Goal: Information Seeking & Learning: Learn about a topic

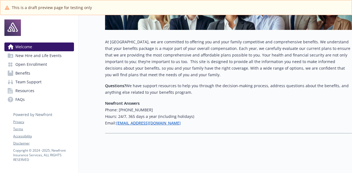
scroll to position [34, 0]
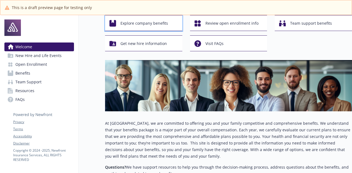
click at [157, 22] on span "Explore company benefits" at bounding box center [144, 23] width 48 height 10
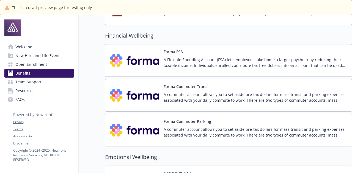
scroll to position [500, 0]
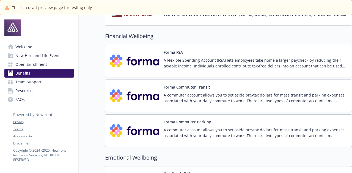
click at [190, 54] on div "Forma FSA A Flexible Spending Account (FSA) lets employees take home a larger p…" at bounding box center [256, 60] width 184 height 23
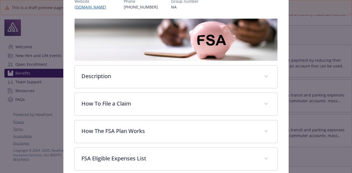
scroll to position [133, 0]
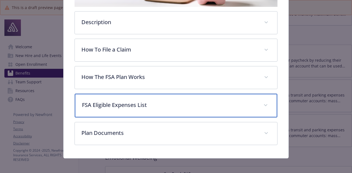
click at [125, 106] on p "FSA Eligible Expenses List" at bounding box center [169, 105] width 175 height 8
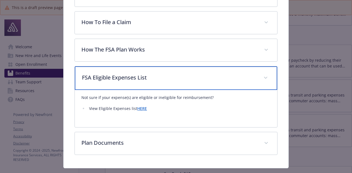
scroll to position [161, 0]
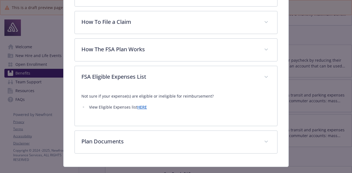
click at [142, 107] on link "HERE" at bounding box center [142, 107] width 10 height 5
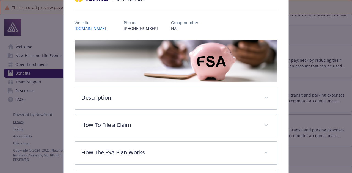
scroll to position [0, 0]
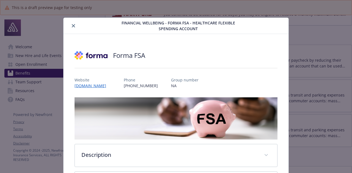
click at [72, 26] on icon "close" at bounding box center [73, 25] width 3 height 3
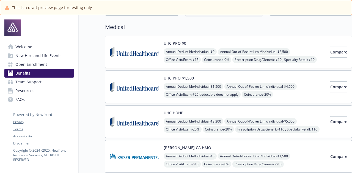
scroll to position [0, 4]
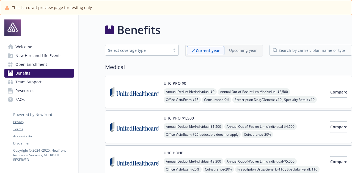
click at [27, 45] on span "Welcome" at bounding box center [23, 47] width 17 height 9
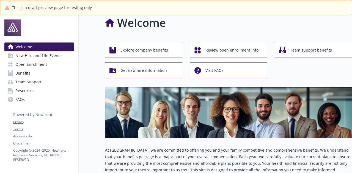
scroll to position [0, 4]
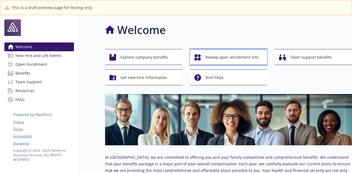
click at [225, 56] on span "Review open enrollment info" at bounding box center [231, 57] width 53 height 10
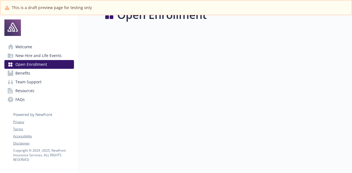
scroll to position [0, 4]
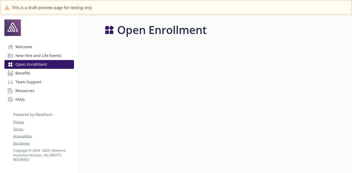
click at [24, 73] on span "Benefits" at bounding box center [22, 73] width 15 height 9
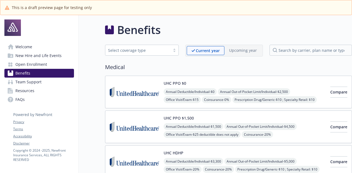
click at [25, 82] on span "Team Support" at bounding box center [28, 82] width 26 height 9
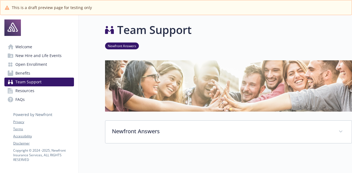
scroll to position [82, 4]
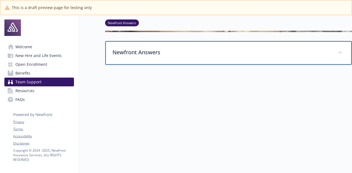
click at [131, 48] on p "Newfront Answers" at bounding box center [221, 52] width 219 height 8
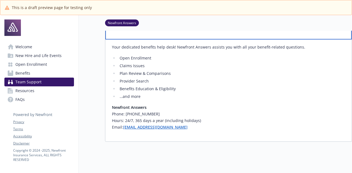
scroll to position [105, 3]
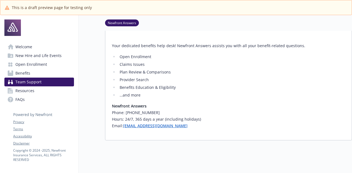
click at [37, 95] on link "FAQs" at bounding box center [39, 99] width 70 height 9
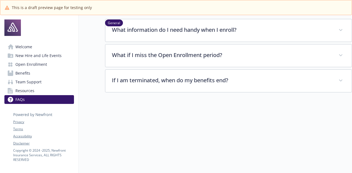
scroll to position [0, 4]
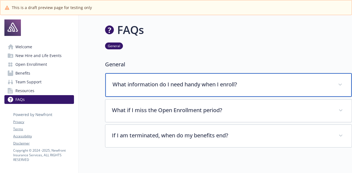
click at [148, 83] on p "What information do I need handy when I enroll?" at bounding box center [221, 85] width 219 height 8
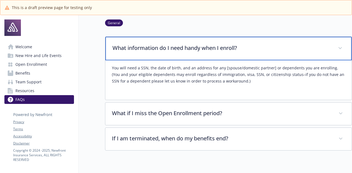
scroll to position [37, 4]
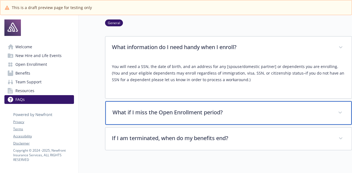
click at [175, 114] on p "What if I miss the Open Enrollment period?" at bounding box center [221, 113] width 219 height 8
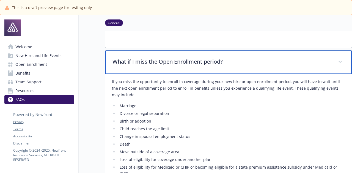
scroll to position [91, 4]
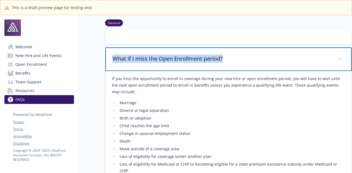
drag, startPoint x: 108, startPoint y: 55, endPoint x: 224, endPoint y: 62, distance: 115.7
click at [224, 62] on p "What if I miss the Open Enrollment period?" at bounding box center [221, 59] width 219 height 8
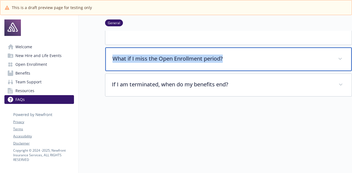
copy p "What if I miss the Open Enrollment period?"
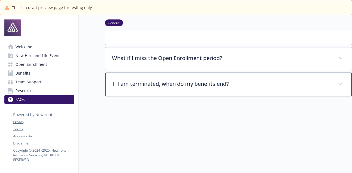
click at [195, 78] on div "If I am terminated, when do my benefits end?" at bounding box center [228, 85] width 246 height 24
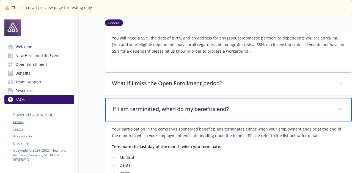
scroll to position [63, 0]
